Goal: Task Accomplishment & Management: Manage account settings

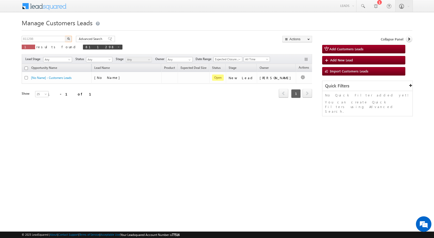
click at [13, 43] on body "Menu [PERSON_NAME] sitar a6@ks erve." at bounding box center [217, 73] width 434 height 146
type input "816361"
click at [69, 41] on button "button" at bounding box center [68, 39] width 7 height 6
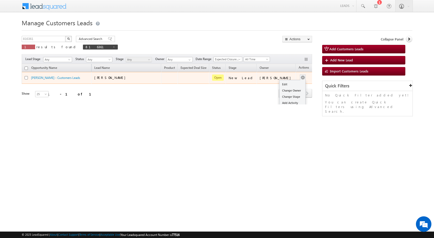
click at [300, 77] on td "Edit Change Owner Change Stage Add Activity Add Task Delete" at bounding box center [306, 78] width 21 height 12
click at [287, 84] on link "Edit" at bounding box center [292, 84] width 26 height 6
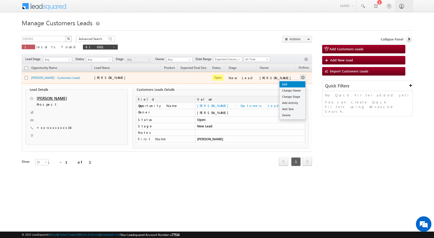
click at [291, 84] on link "Edit" at bounding box center [292, 84] width 26 height 6
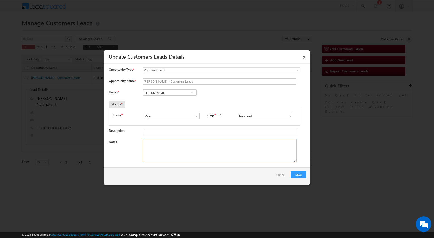
click at [174, 152] on div "× Update Customers Leads Details Activity Fields Attachments Opportunity Type *…" at bounding box center [206, 118] width 207 height 136
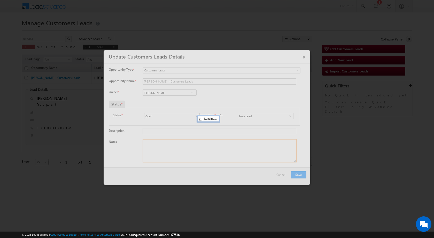
paste textarea "816361 / [PERSON_NAME] / 9837820434 / CONSTRUCTION / OWNER - HIMSELF / 262401 T…"
type textarea "816361 / [PERSON_NAME] / 9837820434 / CONSTRUCTION / OWNER - HIMSELF / 262401 T…"
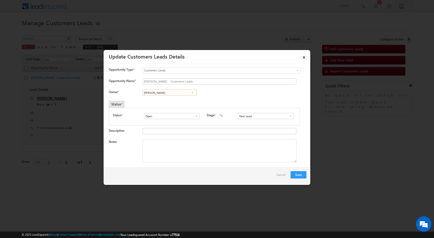
click at [176, 95] on input "[PERSON_NAME]" at bounding box center [170, 93] width 54 height 6
click at [176, 100] on link "[PERSON_NAME] [PERSON_NAME][EMAIL_ADDRESS][DOMAIN_NAME]" at bounding box center [170, 101] width 54 height 10
click at [192, 93] on span at bounding box center [192, 93] width 5 height 4
paste input "[PERSON_NAME][EMAIL_ADDRESS][DOMAIN_NAME]"
click at [165, 99] on link "[PERSON_NAME] [PERSON_NAME][EMAIL_ADDRESS][DOMAIN_NAME]" at bounding box center [170, 101] width 54 height 10
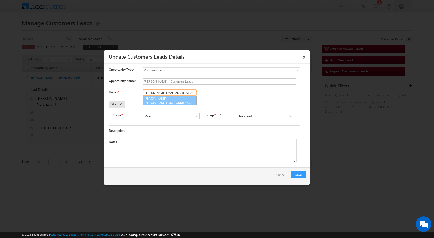
type input "[PERSON_NAME]"
click at [171, 146] on textarea "Notes" at bounding box center [220, 150] width 154 height 23
paste textarea "816361 / [PERSON_NAME] / 9837820434 / CONSTRUCTION / OWNER - HIMSELF / 262401 T…"
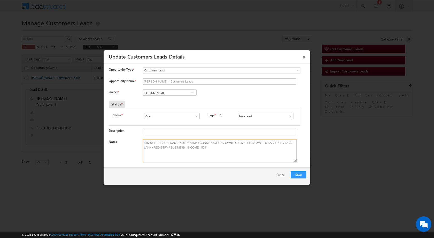
type textarea "816361 / [PERSON_NAME] / 9837820434 / CONSTRUCTION / OWNER - HIMSELF / 262401 T…"
click at [288, 116] on span at bounding box center [290, 116] width 5 height 4
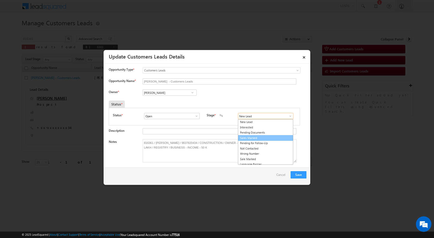
click at [268, 140] on link "Sales Marked" at bounding box center [265, 138] width 55 height 6
type input "Sales Marked"
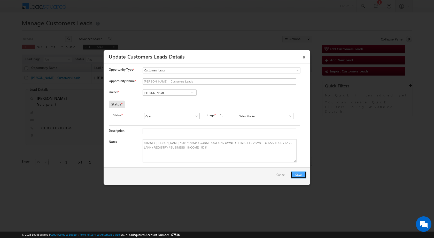
click at [298, 178] on button "Save" at bounding box center [299, 174] width 16 height 7
